Goal: Task Accomplishment & Management: Manage account settings

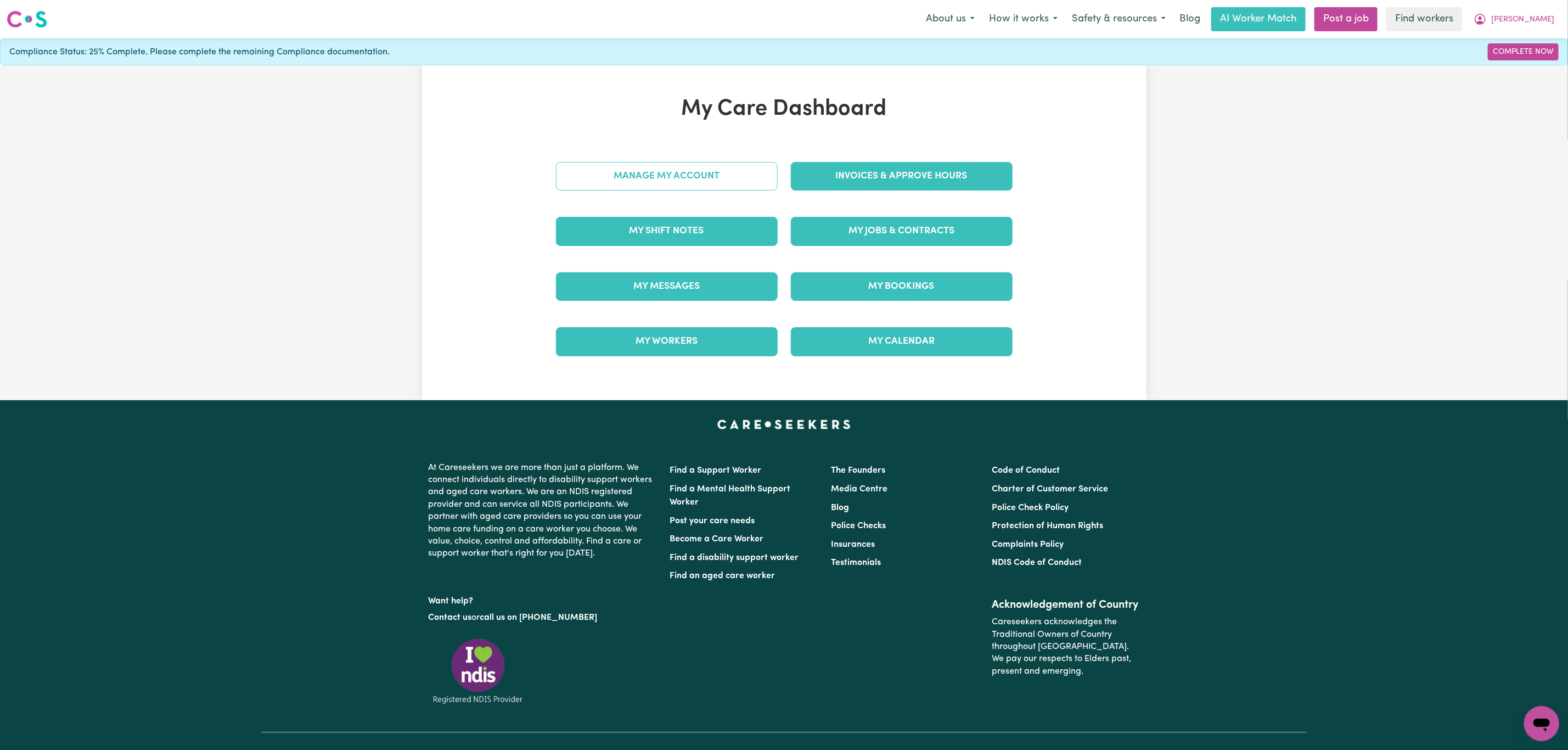
click at [699, 174] on link "Manage My Account" at bounding box center [667, 176] width 222 height 29
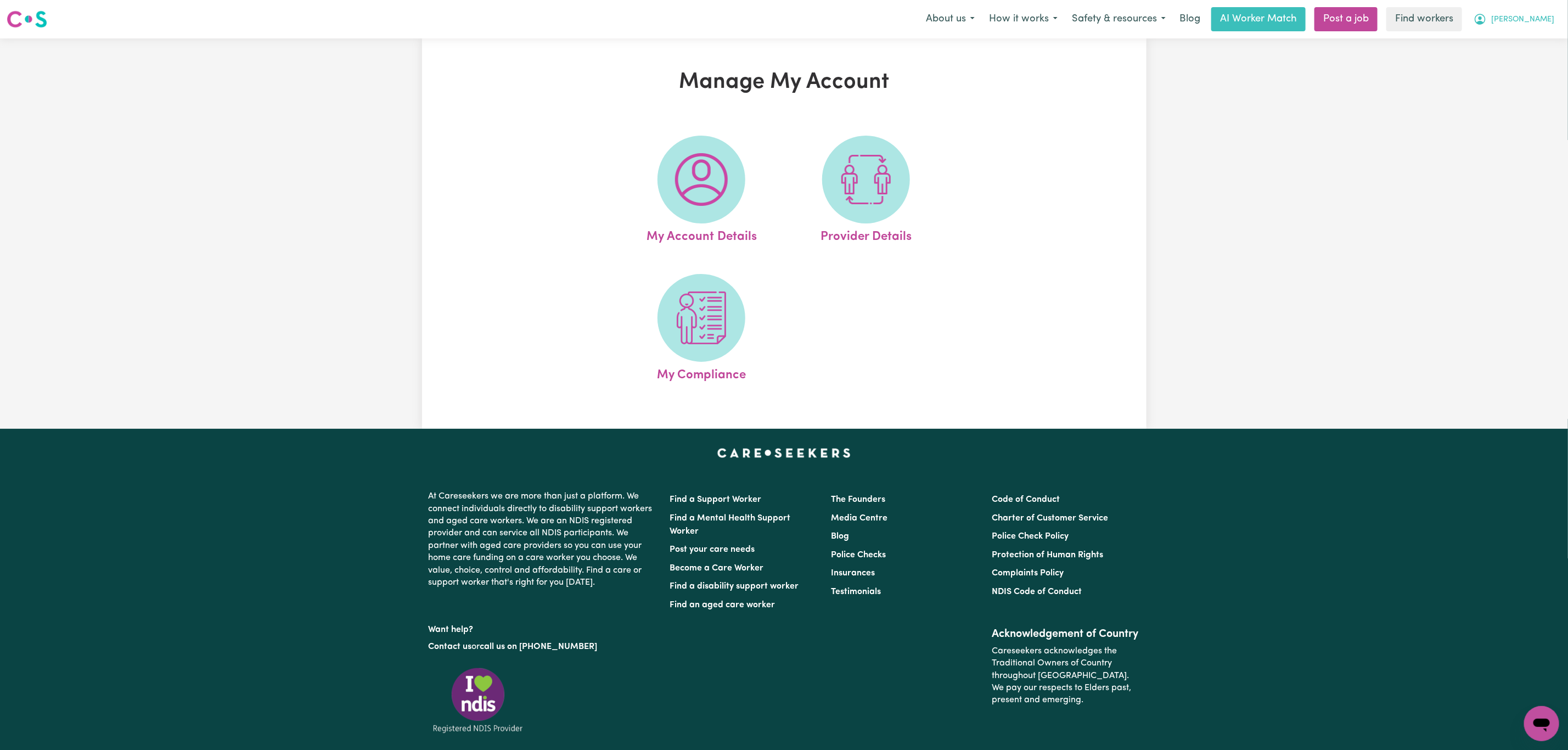
click at [1542, 29] on button "[PERSON_NAME]" at bounding box center [1514, 19] width 95 height 23
click at [1526, 46] on link "My Dashboard" at bounding box center [1518, 42] width 87 height 21
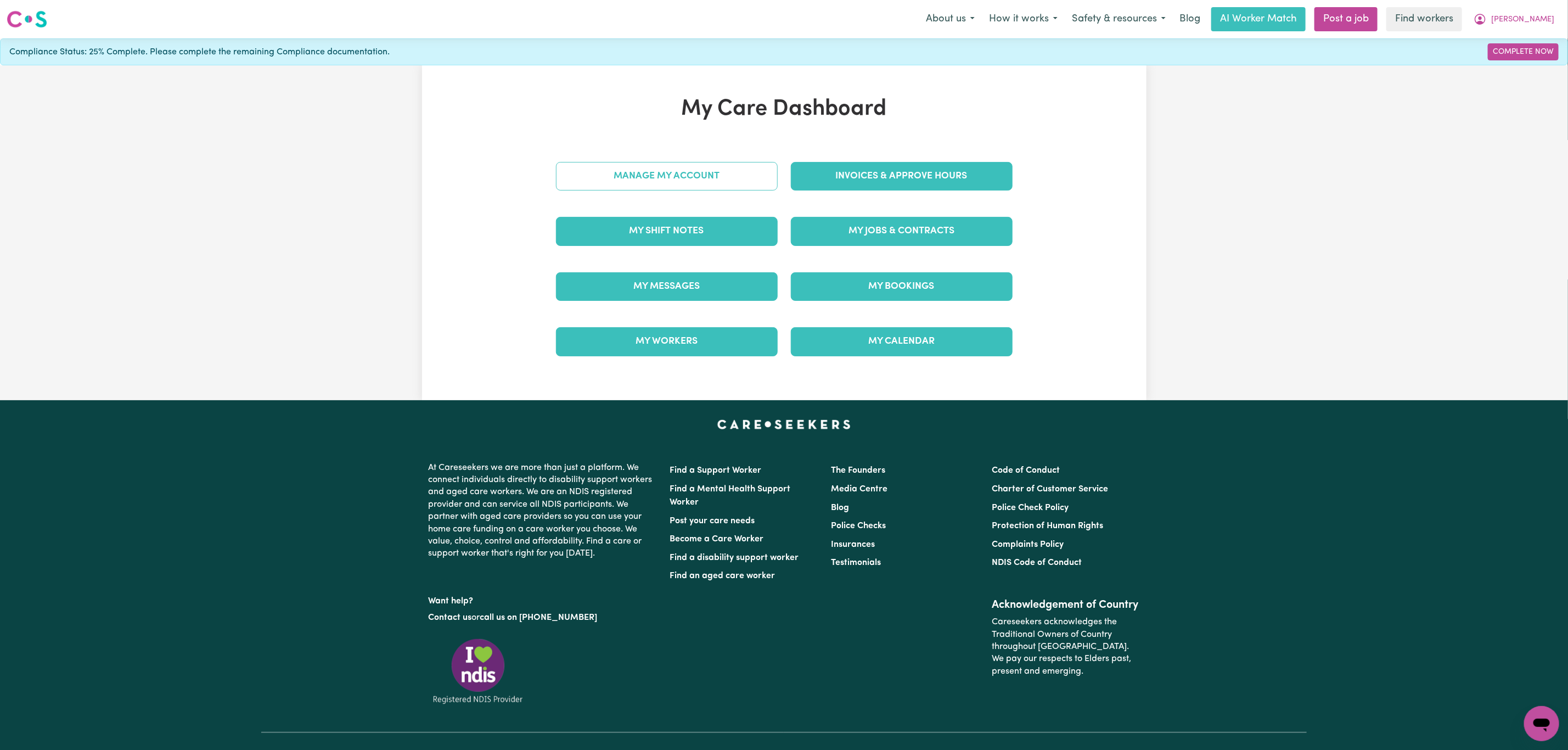
click at [753, 187] on link "Manage My Account" at bounding box center [667, 176] width 222 height 29
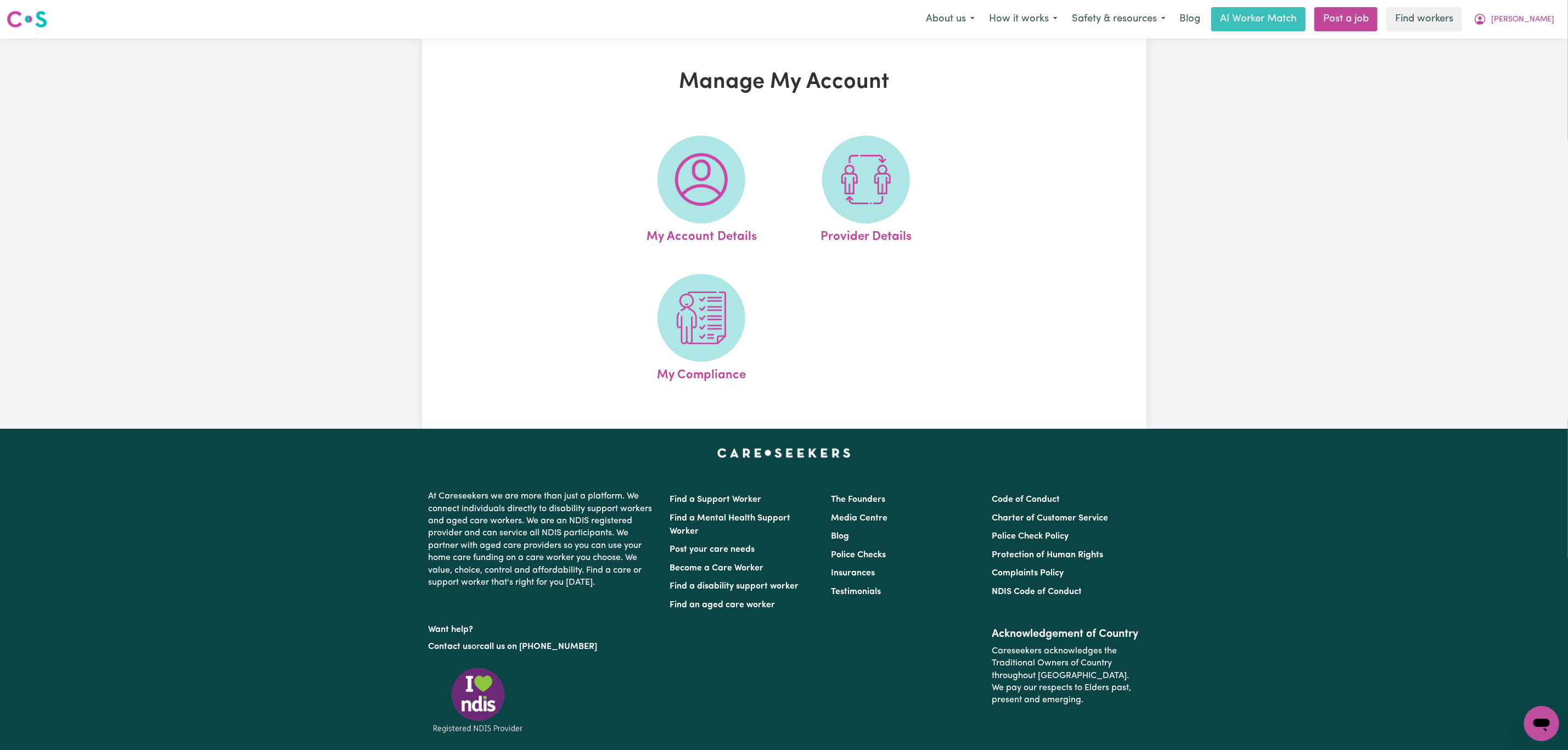
click at [865, 189] on img at bounding box center [866, 179] width 53 height 53
select select "NDIS_FUNDING_PLAN_MANAGED"
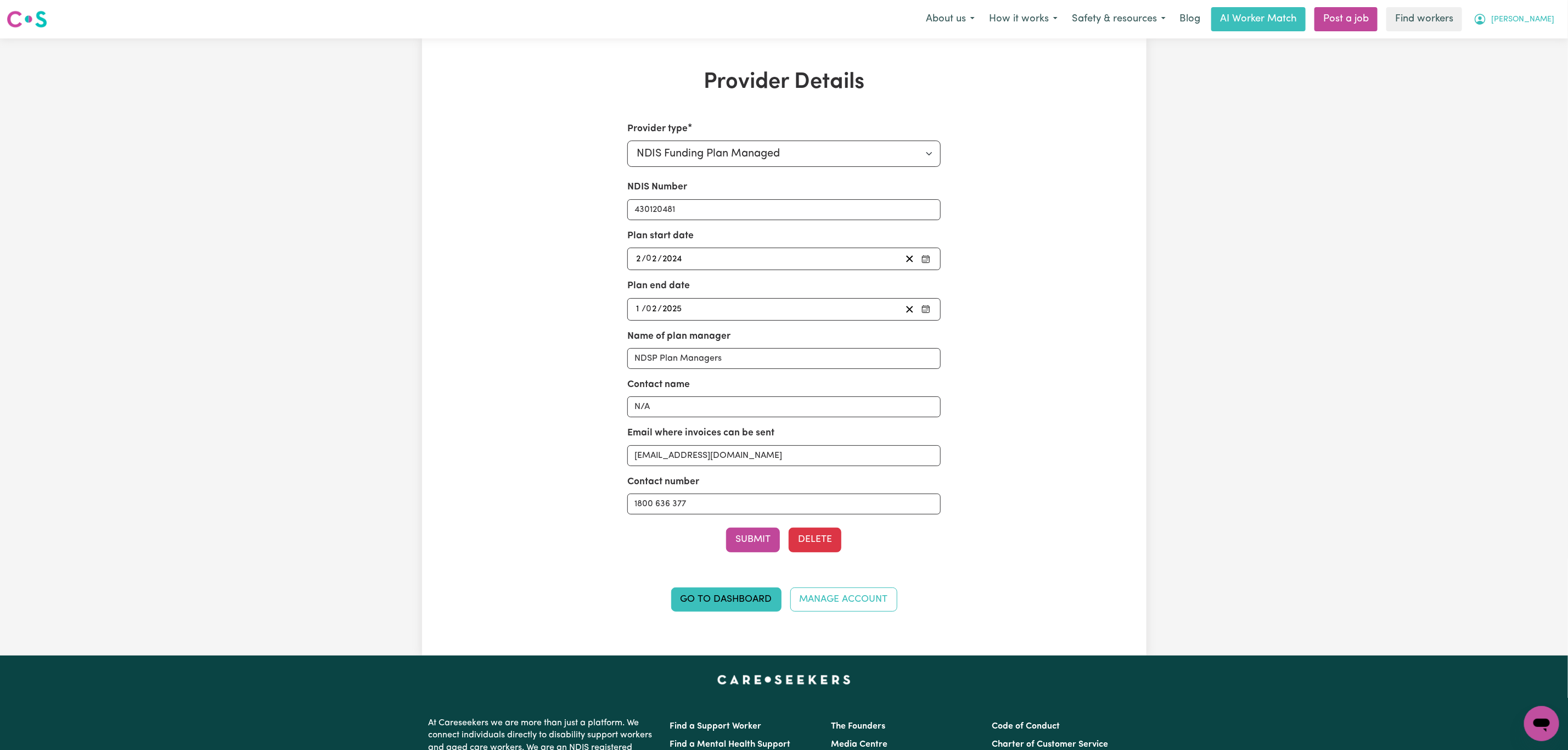
click at [1555, 15] on button "[PERSON_NAME]" at bounding box center [1514, 19] width 95 height 23
click at [1532, 68] on link "Logout" at bounding box center [1518, 63] width 87 height 21
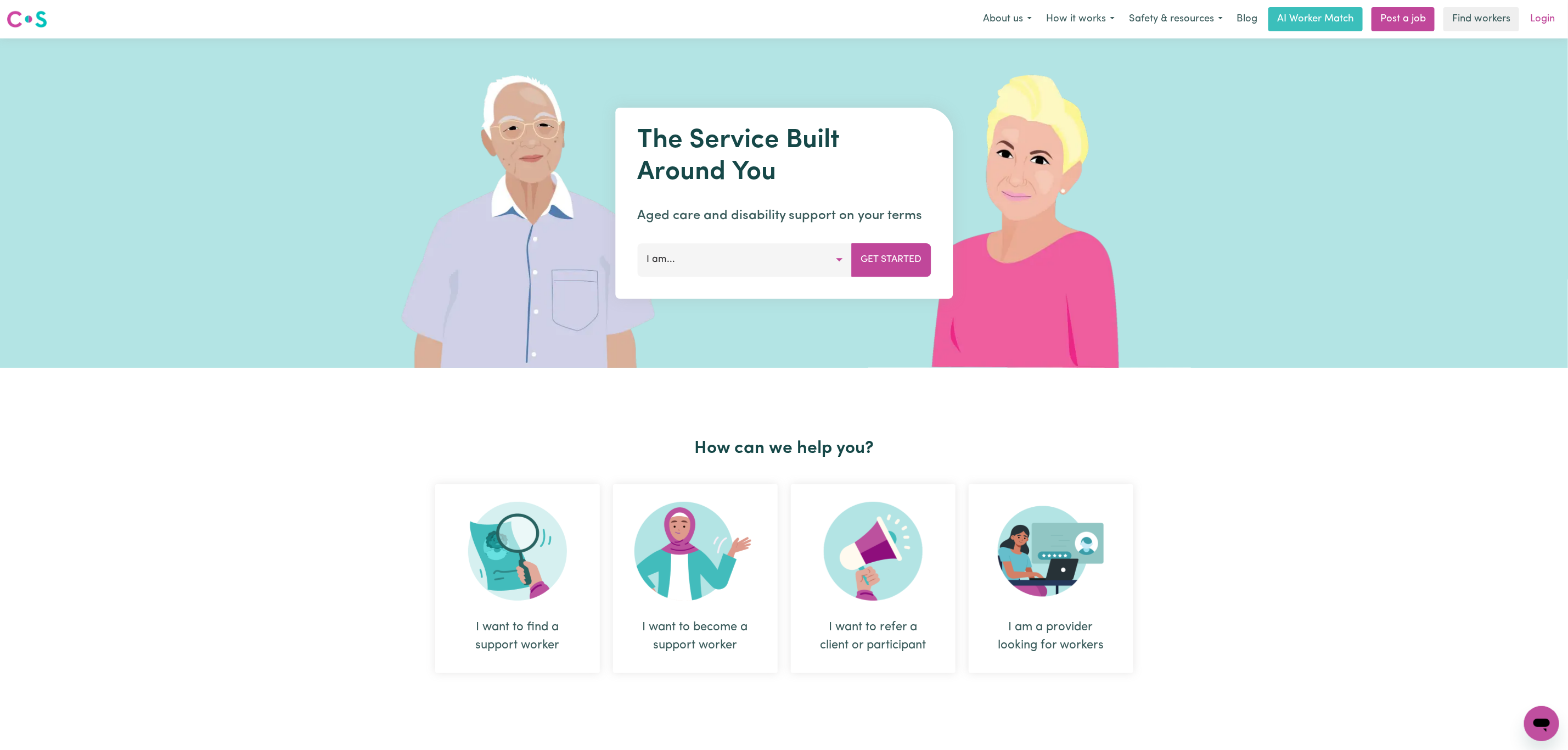
click at [1551, 17] on link "Login" at bounding box center [1543, 19] width 38 height 24
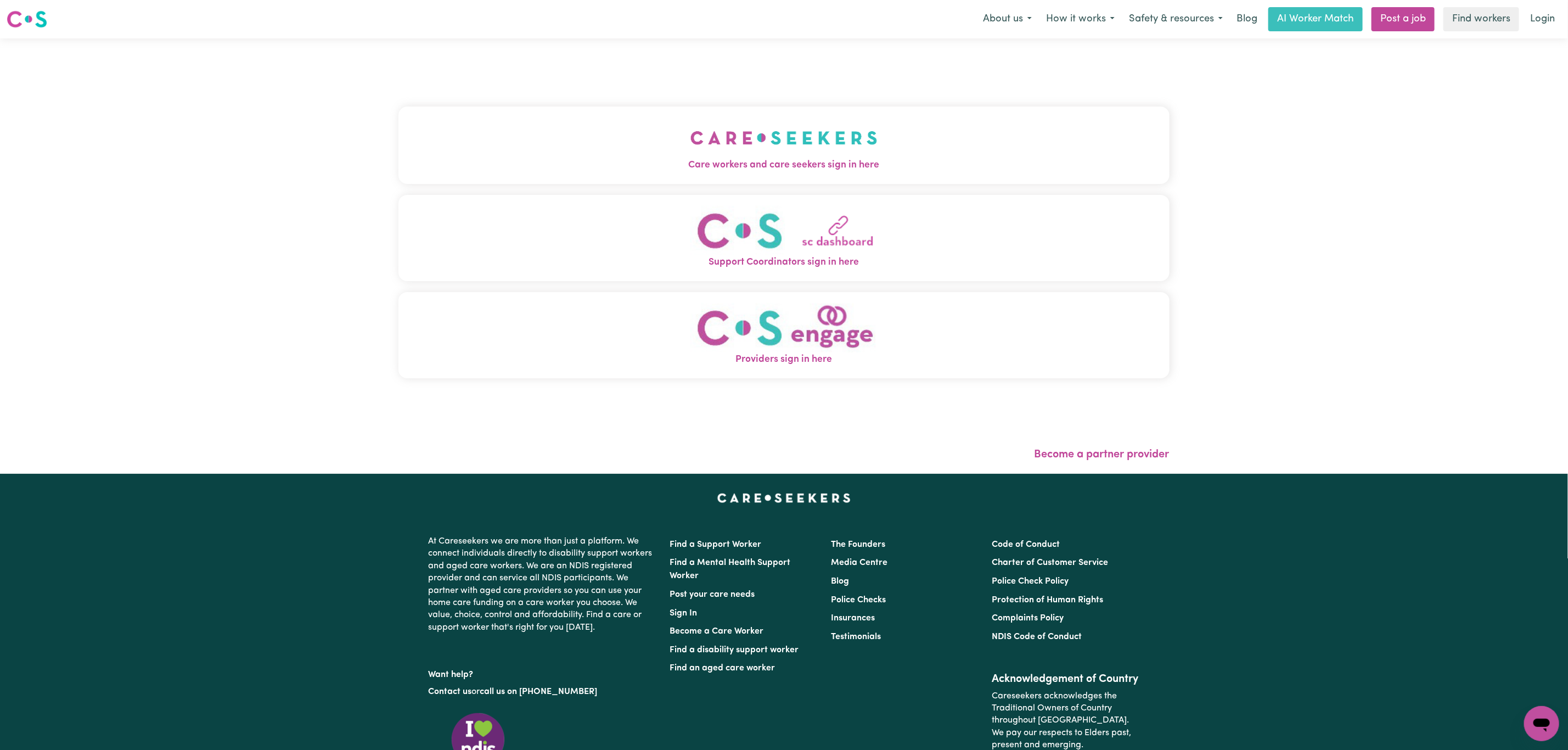
click at [619, 114] on button "Care workers and care seekers sign in here" at bounding box center [784, 145] width 771 height 77
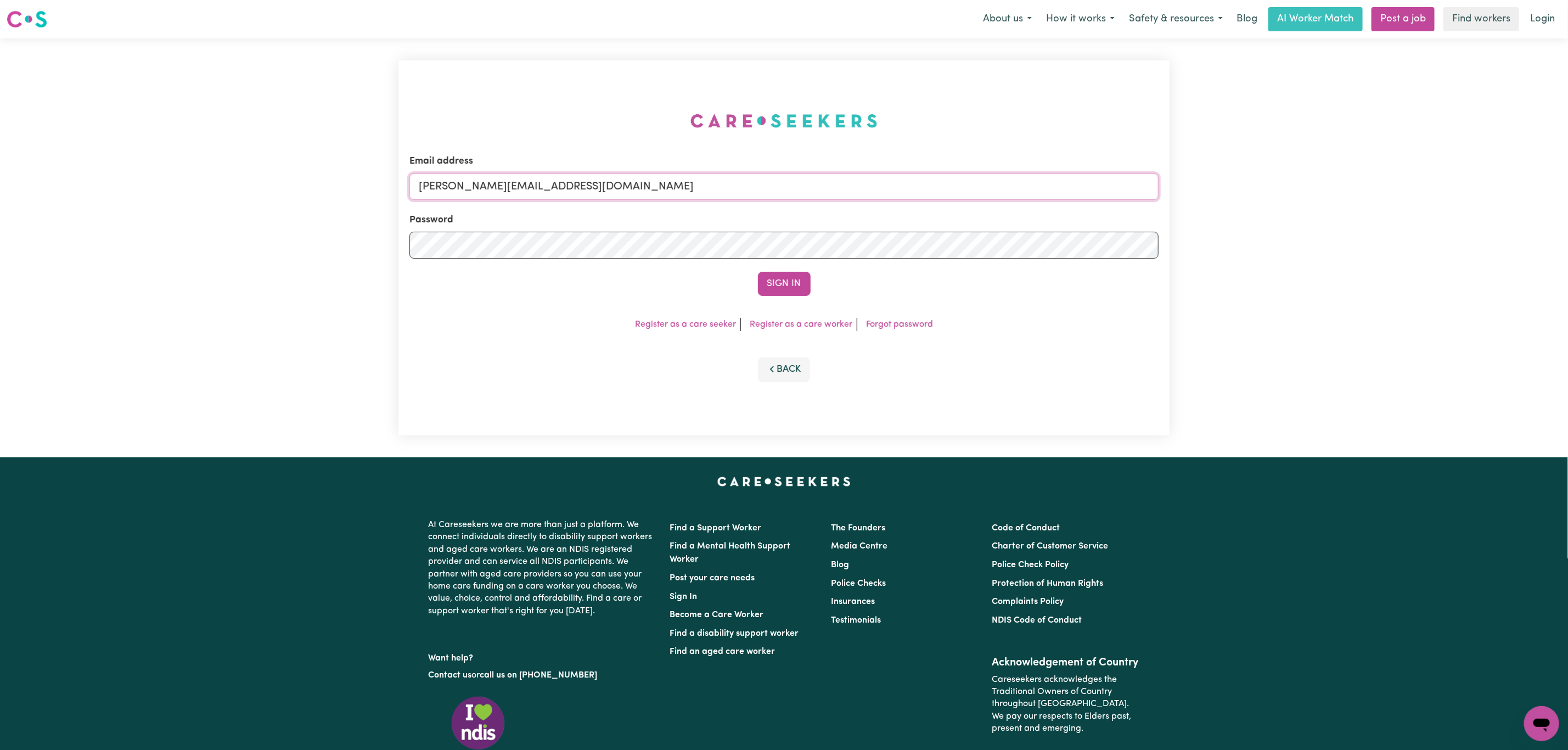
click at [578, 185] on input "[PERSON_NAME][EMAIL_ADDRESS][DOMAIN_NAME]" at bounding box center [784, 186] width 749 height 26
drag, startPoint x: 478, startPoint y: 187, endPoint x: 835, endPoint y: 183, distance: 357.0
click at [835, 183] on input "[EMAIL_ADDRESS][PERSON_NAME][DOMAIN_NAME]" at bounding box center [784, 186] width 749 height 26
drag, startPoint x: 496, startPoint y: 192, endPoint x: 474, endPoint y: 188, distance: 22.4
click at [474, 188] on input "superuser~jud" at bounding box center [784, 186] width 749 height 26
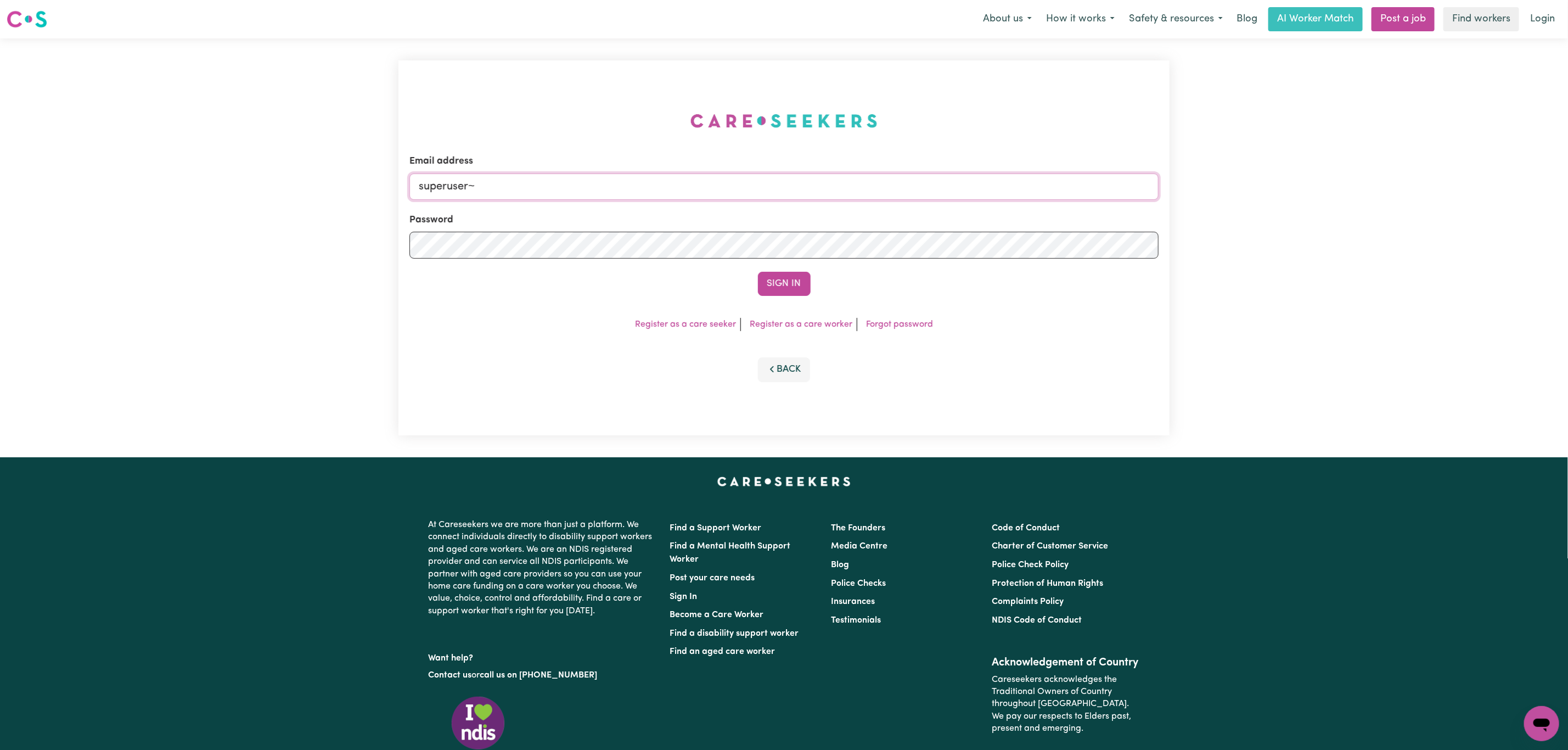
paste input "[EMAIL_ADDRESS][DOMAIN_NAME]"
type input "superuser~[EMAIL_ADDRESS][DOMAIN_NAME]"
click at [758, 271] on button "Sign In" at bounding box center [784, 284] width 53 height 24
